Goal: Task Accomplishment & Management: Manage account settings

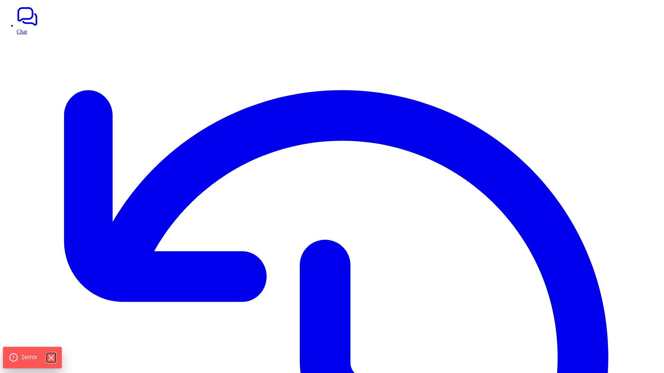
click at [52, 357] on icon "Hide Errors" at bounding box center [51, 357] width 4 height 4
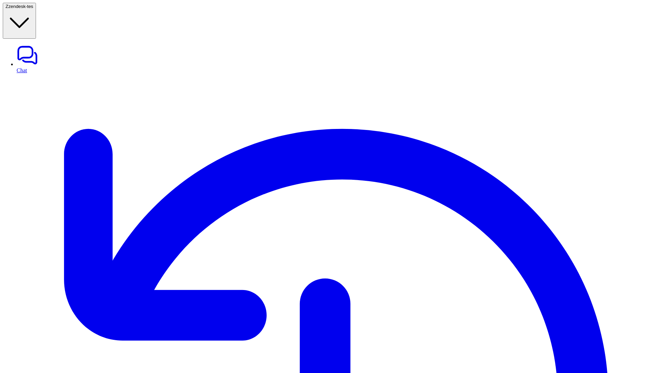
type textarea "**********"
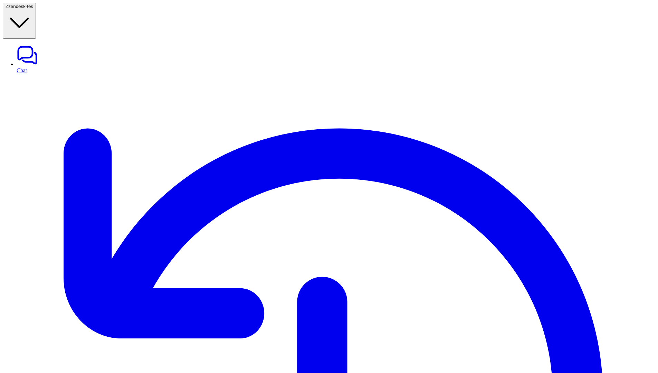
type input "*******"
